Goal: Answer question/provide support: Share knowledge or assist other users

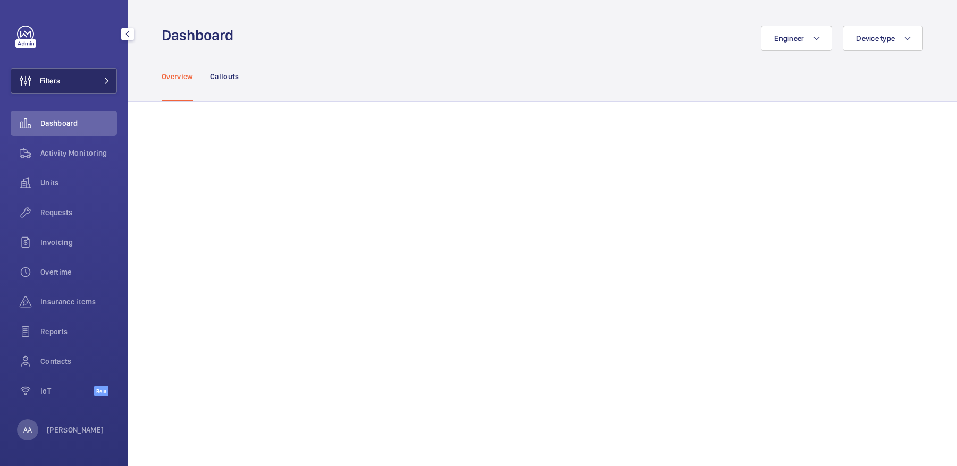
click at [75, 73] on button "Filters" at bounding box center [64, 81] width 106 height 26
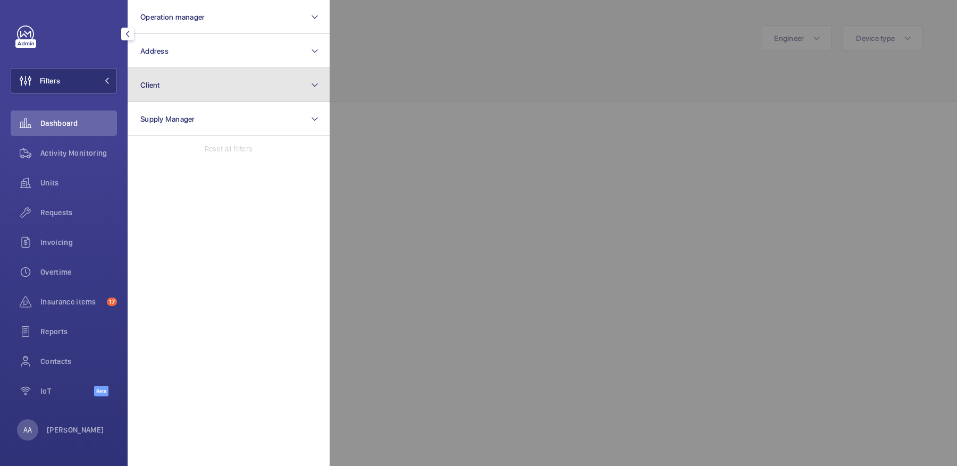
click at [185, 91] on button "Client" at bounding box center [229, 85] width 202 height 34
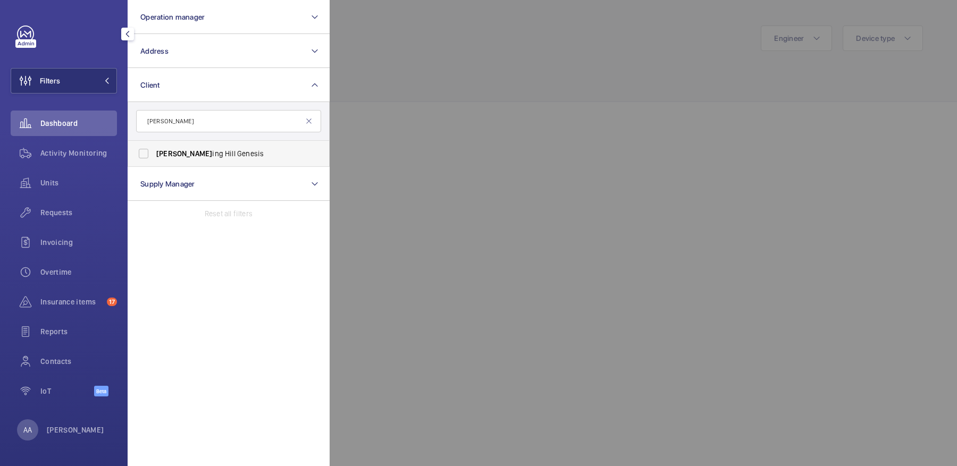
type input "nott"
click at [205, 152] on span "Nott ing Hill Genesis" at bounding box center [229, 153] width 146 height 11
click at [154, 152] on input "Nott ing Hill Genesis" at bounding box center [143, 153] width 21 height 21
checkbox input "true"
click at [488, 103] on div at bounding box center [808, 233] width 957 height 466
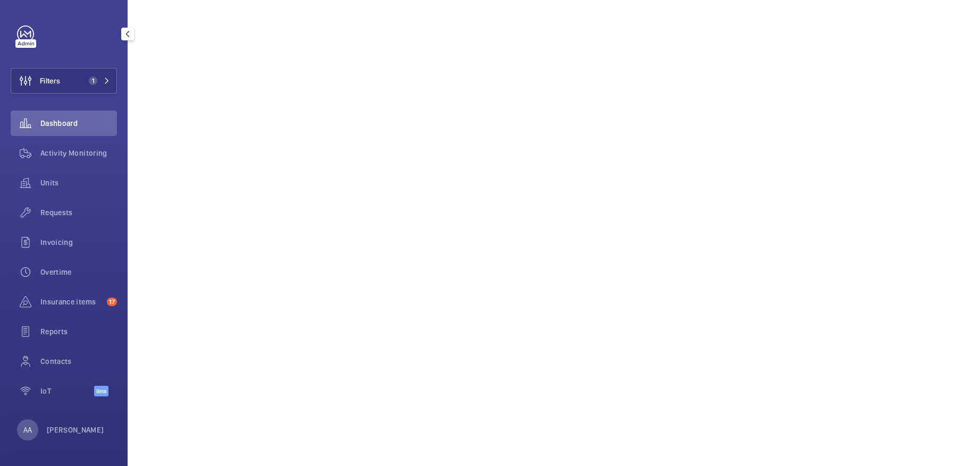
scroll to position [375, 0]
click at [78, 152] on span "Activity Monitoring" at bounding box center [78, 153] width 77 height 11
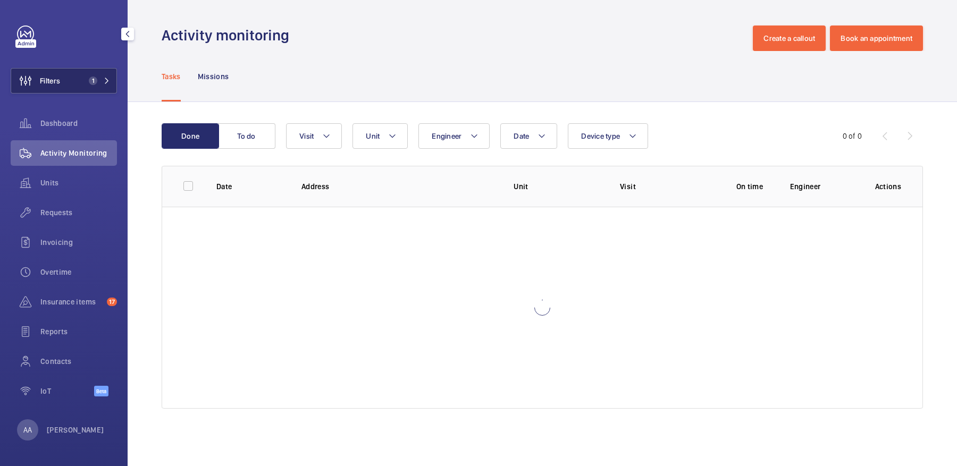
click at [83, 80] on button "Filters 1" at bounding box center [64, 81] width 106 height 26
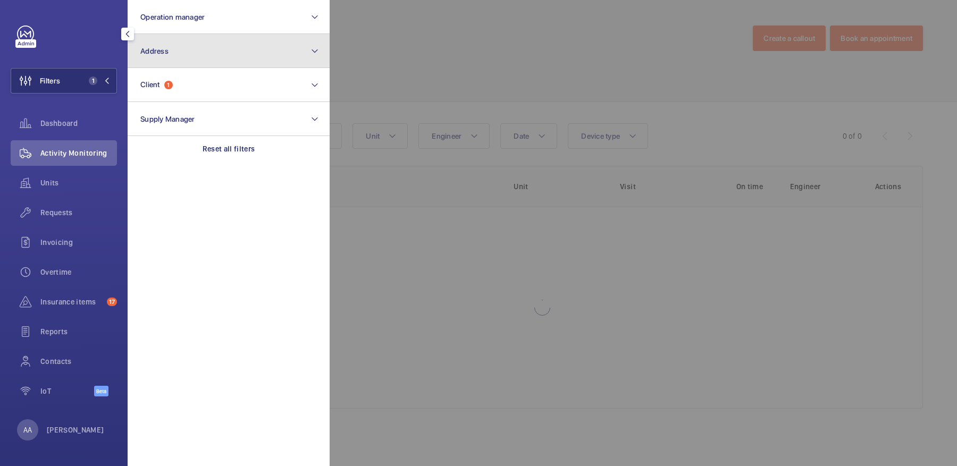
click at [207, 50] on button "Address" at bounding box center [229, 51] width 202 height 34
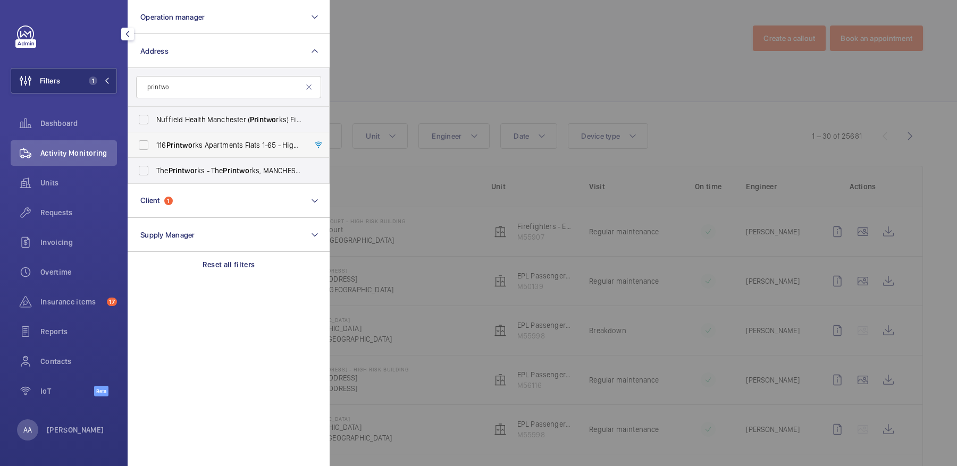
type input "printwo"
click at [206, 140] on span "116 Printwo rks Apartments Flats 1-65 - High Risk Building - 116 Printwo rks Ap…" at bounding box center [229, 145] width 146 height 11
click at [154, 140] on input "116 Printwo rks Apartments Flats 1-65 - High Risk Building - 116 Printwo rks Ap…" at bounding box center [143, 145] width 21 height 21
checkbox input "true"
click at [495, 58] on div at bounding box center [808, 233] width 957 height 466
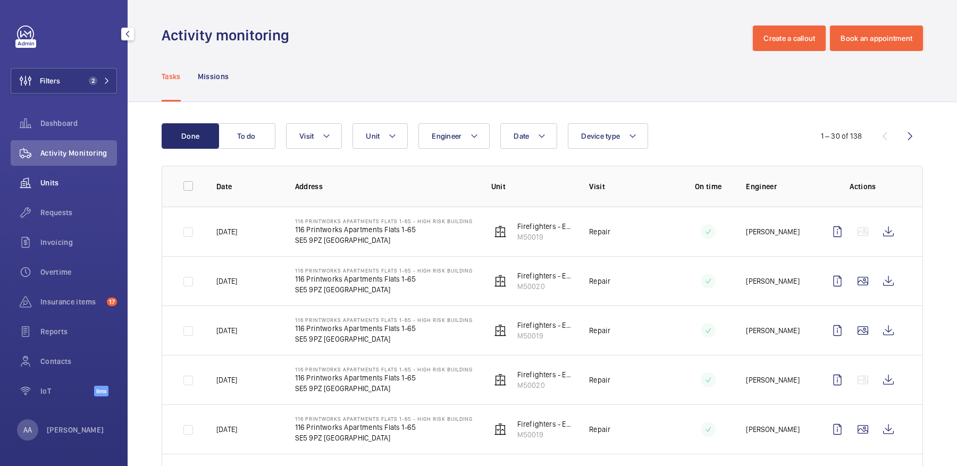
click at [71, 186] on span "Units" at bounding box center [78, 183] width 77 height 11
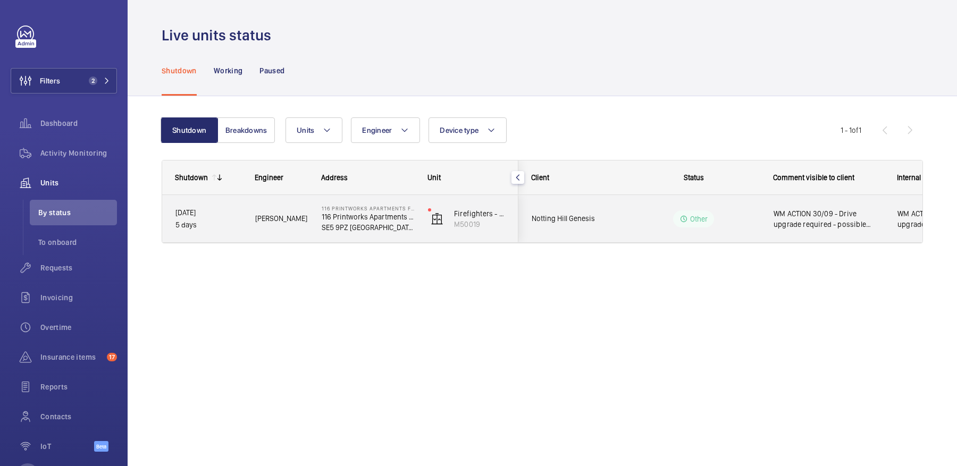
click at [697, 226] on div "Other" at bounding box center [693, 219] width 41 height 17
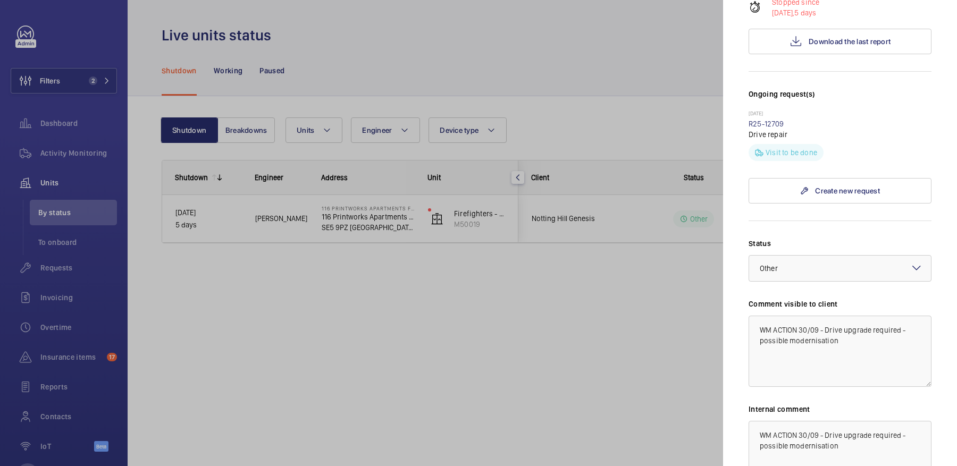
scroll to position [272, 0]
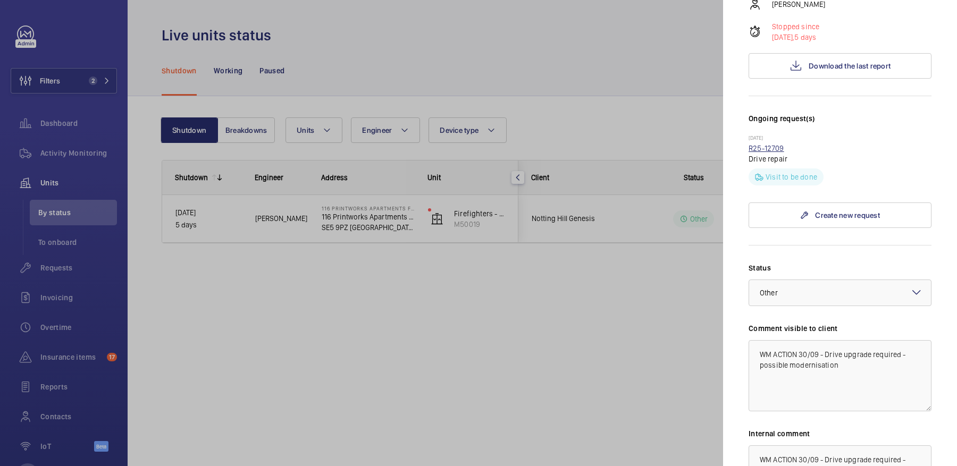
click at [770, 144] on link "R25-12709" at bounding box center [767, 148] width 36 height 9
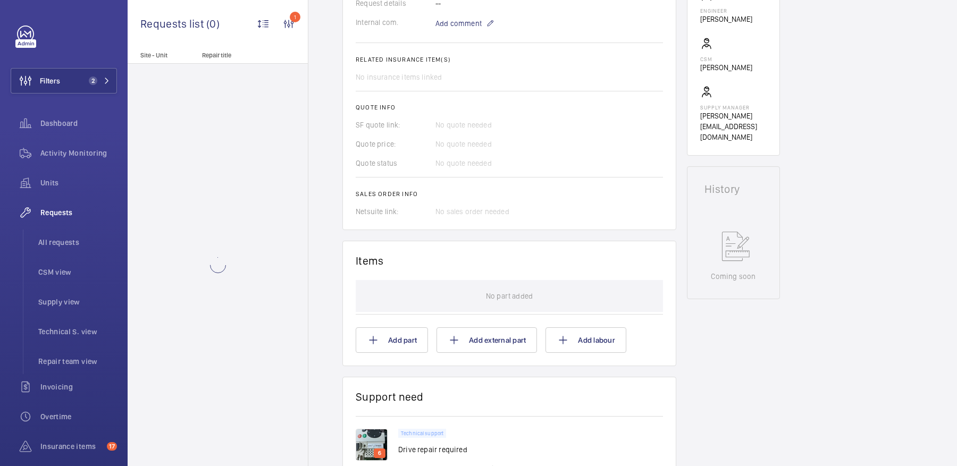
scroll to position [418, 0]
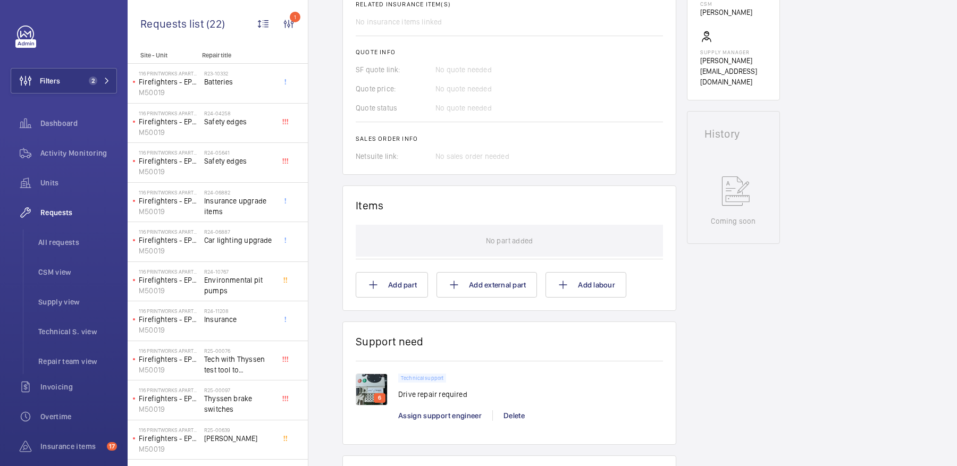
click at [366, 393] on img at bounding box center [372, 390] width 32 height 32
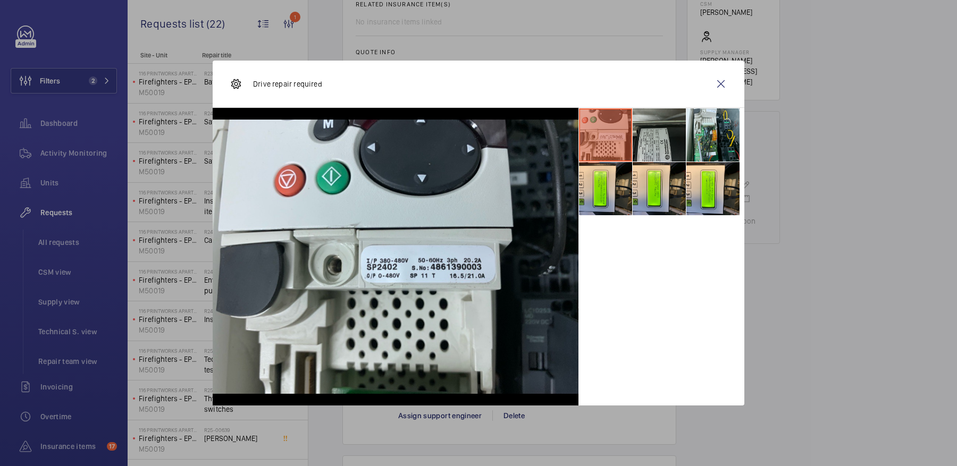
click at [669, 141] on li at bounding box center [659, 134] width 53 height 53
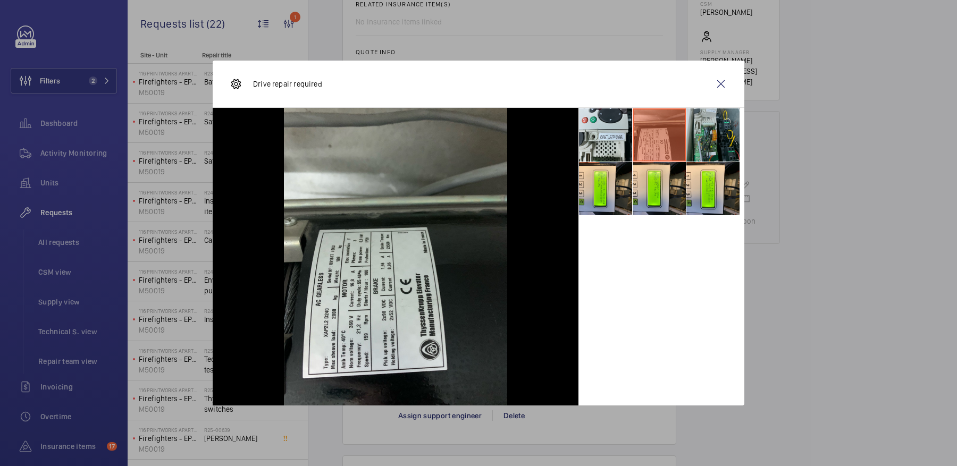
click at [709, 140] on li at bounding box center [713, 134] width 53 height 53
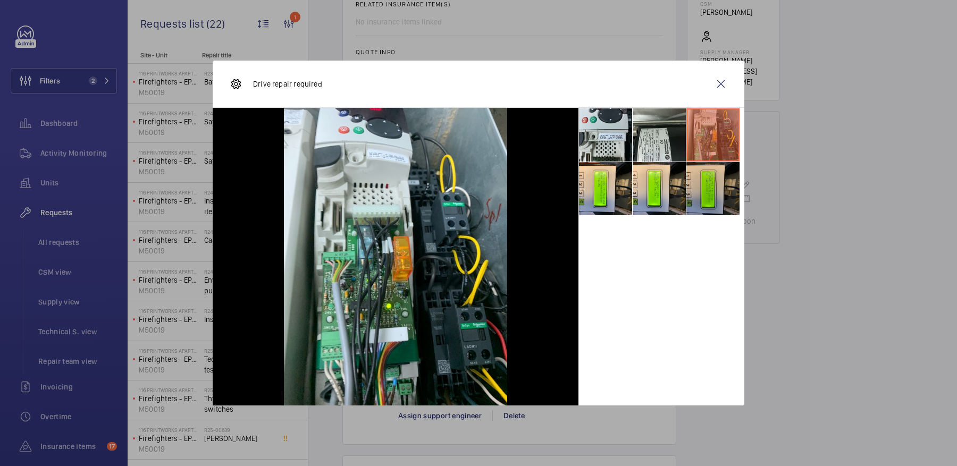
click at [710, 186] on li at bounding box center [713, 188] width 53 height 53
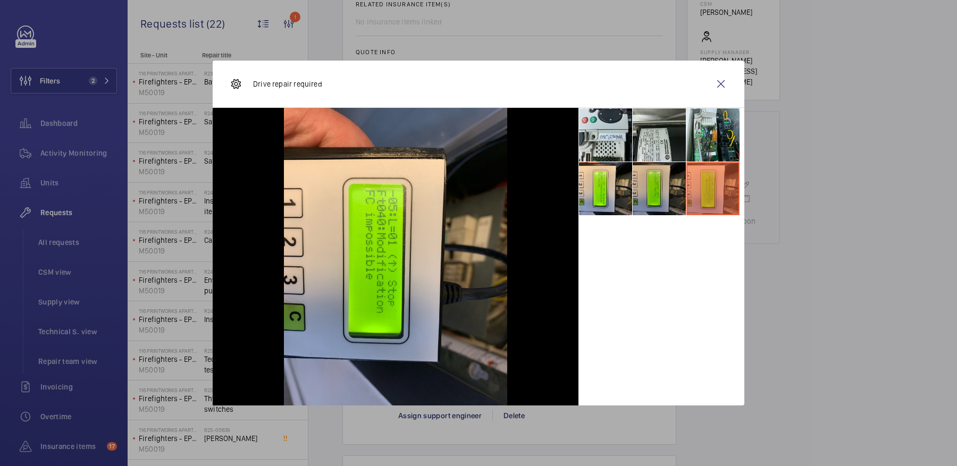
click at [644, 185] on li at bounding box center [659, 188] width 53 height 53
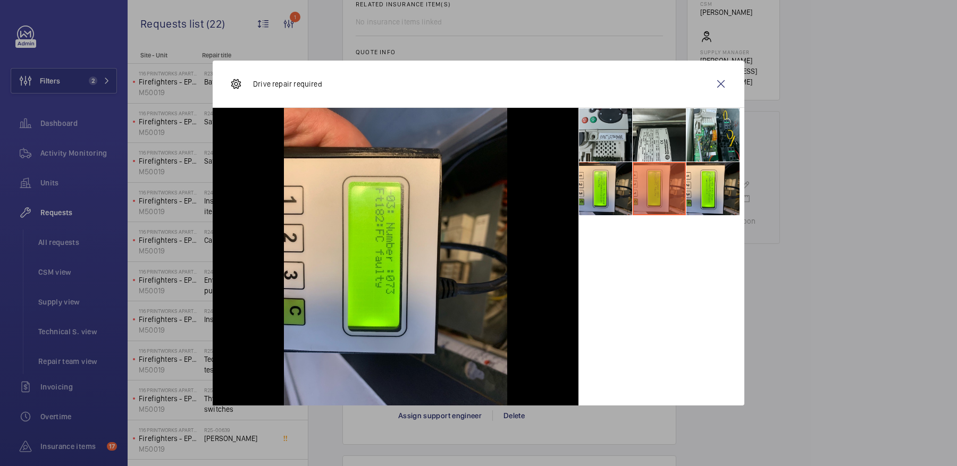
click at [609, 151] on li at bounding box center [605, 134] width 53 height 53
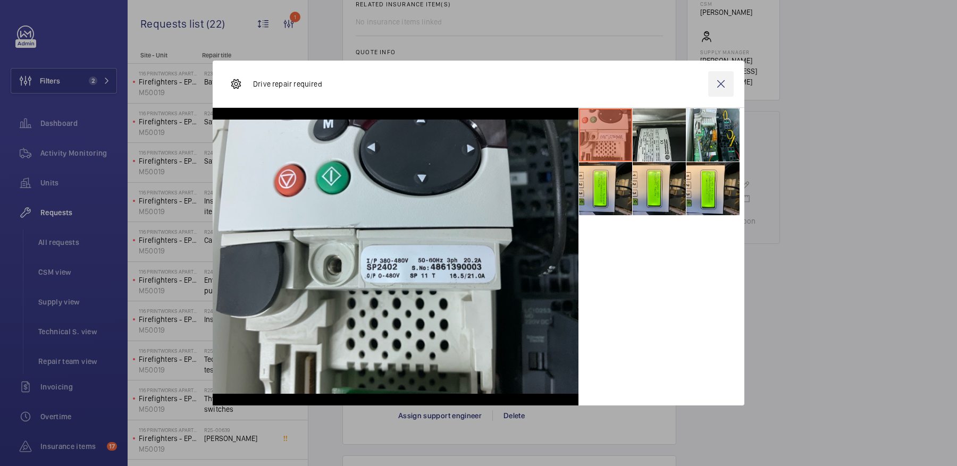
click at [725, 79] on wm-front-icon-button at bounding box center [721, 84] width 26 height 26
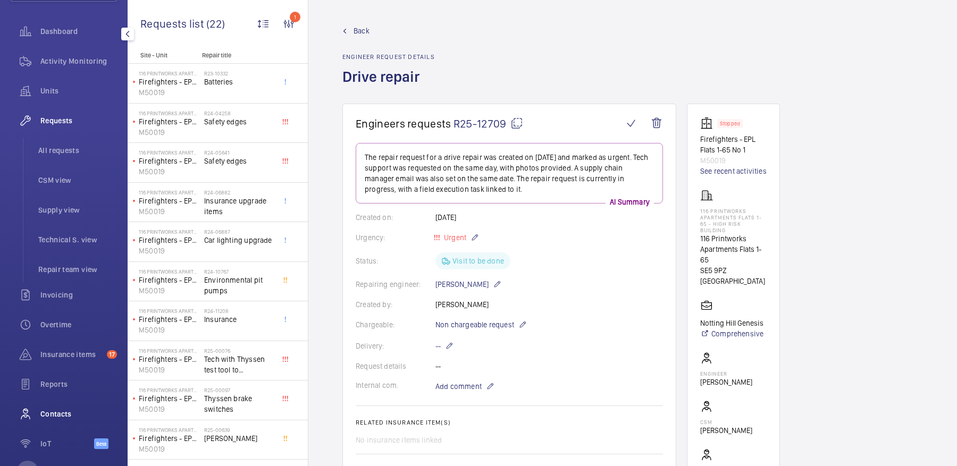
click at [68, 420] on div "Contacts" at bounding box center [64, 414] width 106 height 26
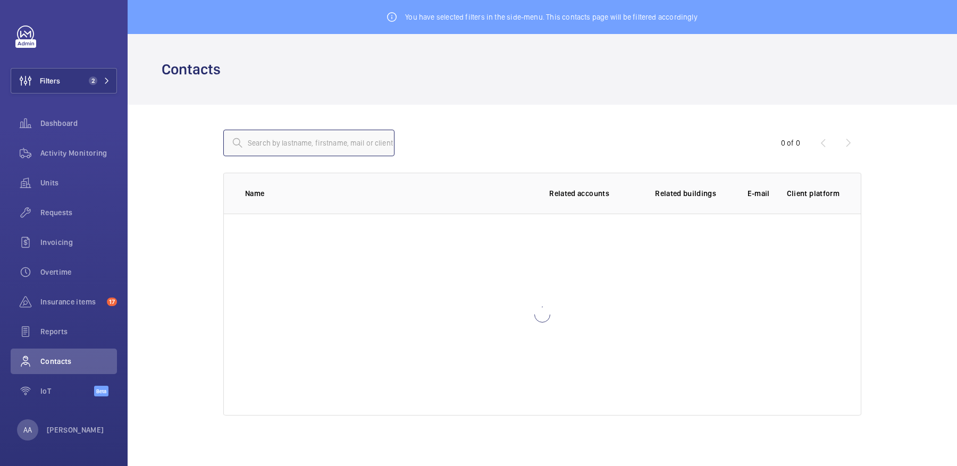
click at [275, 149] on input "text" at bounding box center [308, 143] width 171 height 27
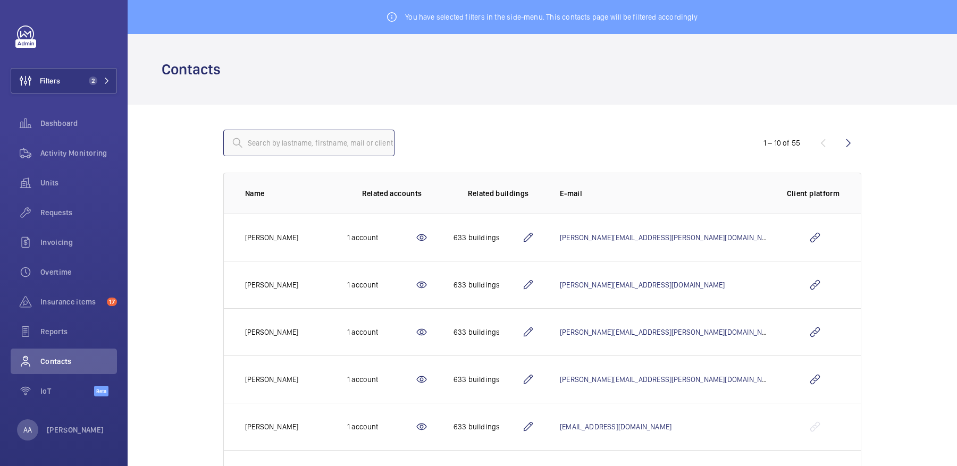
paste input "[EMAIL_ADDRESS][DOMAIN_NAME]"
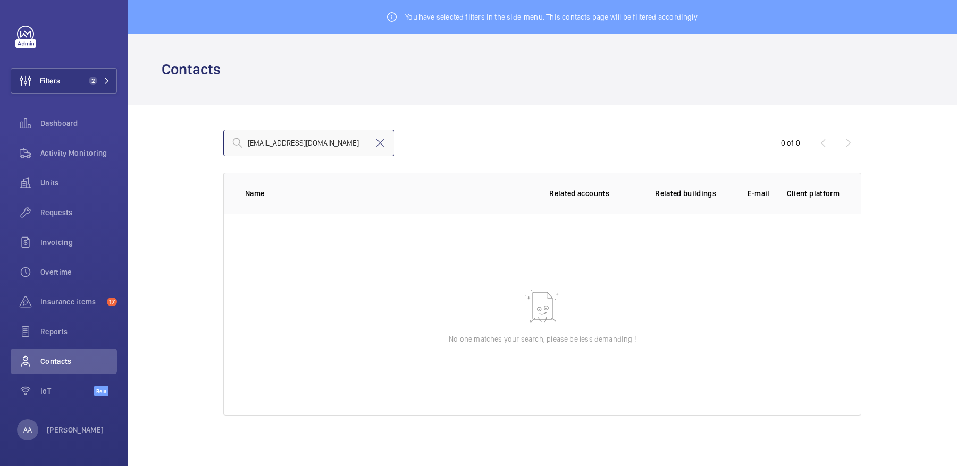
type input "[EMAIL_ADDRESS][DOMAIN_NAME]"
click at [245, 145] on input "[EMAIL_ADDRESS][DOMAIN_NAME]" at bounding box center [308, 143] width 171 height 27
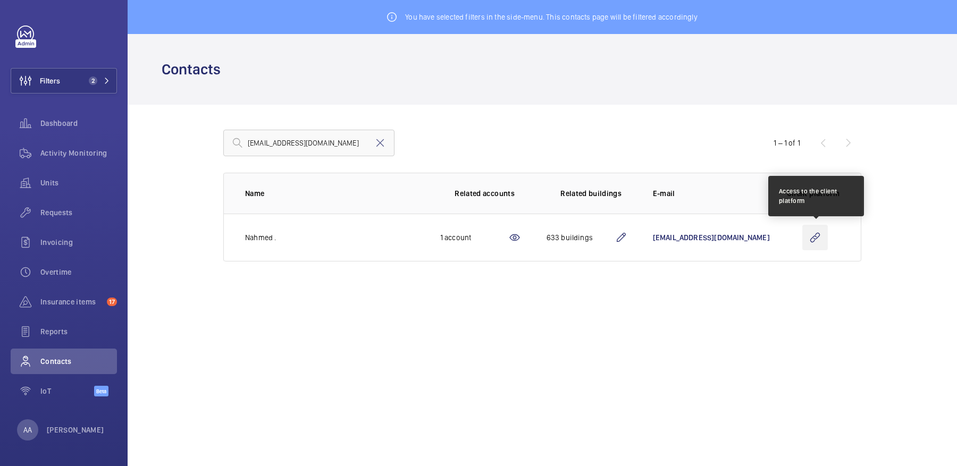
click at [818, 241] on wm-front-icon-button at bounding box center [815, 238] width 26 height 26
